Goal: Register for event/course

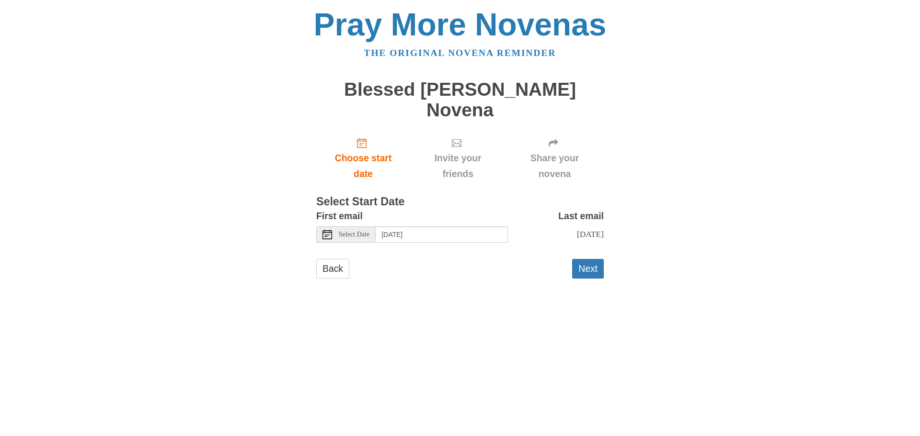
click at [357, 235] on span "Select Date" at bounding box center [354, 234] width 31 height 7
click at [447, 235] on input "[DATE]" at bounding box center [442, 235] width 132 height 16
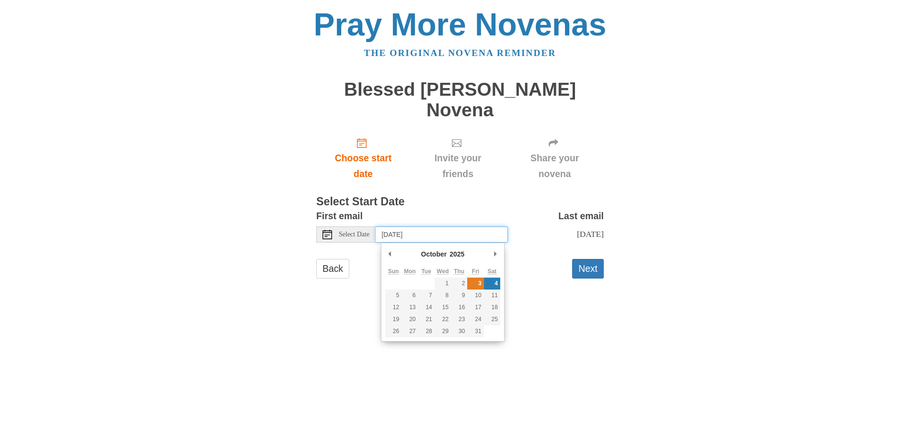
type input "[DATE]"
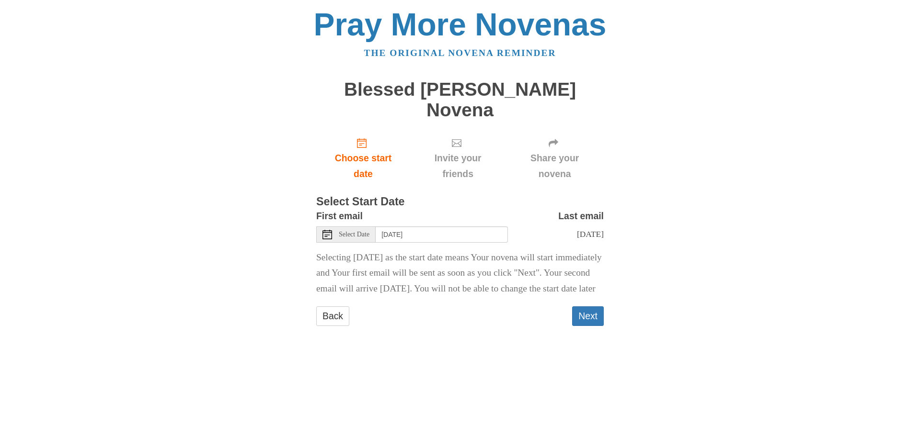
click at [440, 335] on div "Back Next" at bounding box center [459, 321] width 287 height 29
click at [584, 326] on button "Next" at bounding box center [588, 317] width 32 height 20
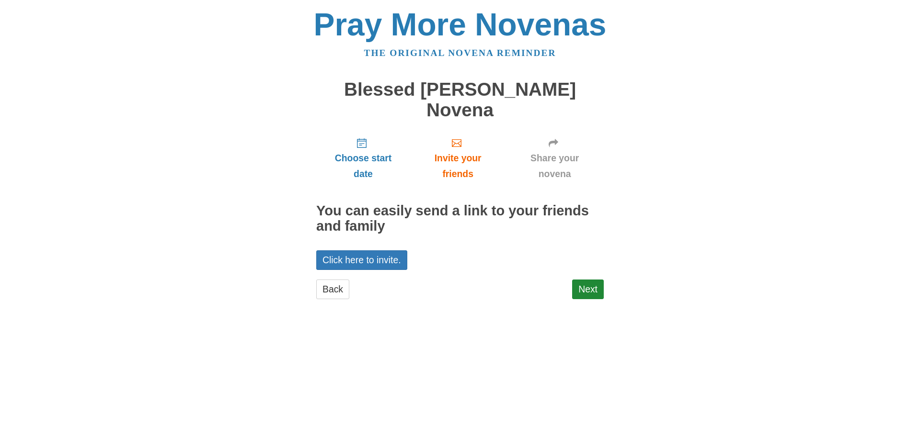
click at [463, 327] on html "Pray More Novenas The original novena reminder Blessed Pier Giorgio Frassati No…" at bounding box center [460, 163] width 920 height 327
